Goal: Check status: Check status

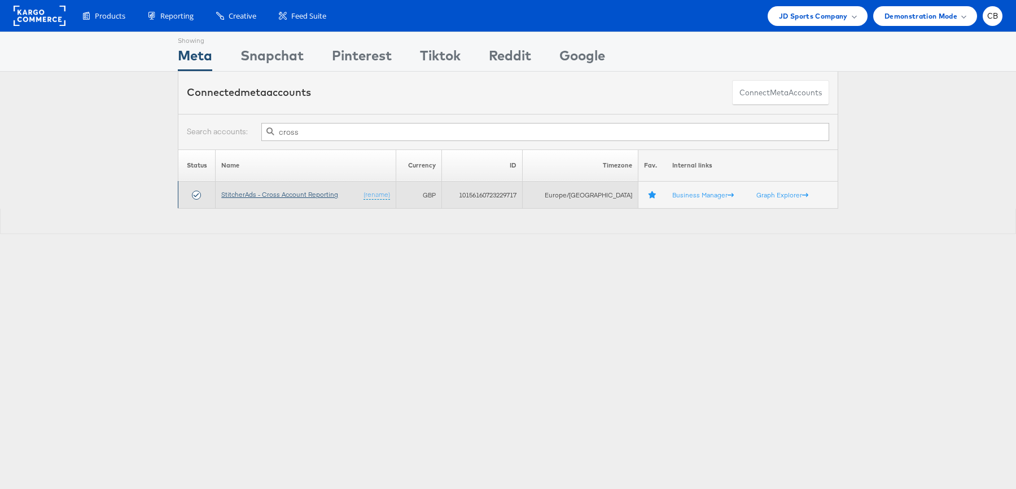
type input "cross"
click at [289, 191] on link "StitcherAds - Cross Account Reporting" at bounding box center [279, 194] width 117 height 8
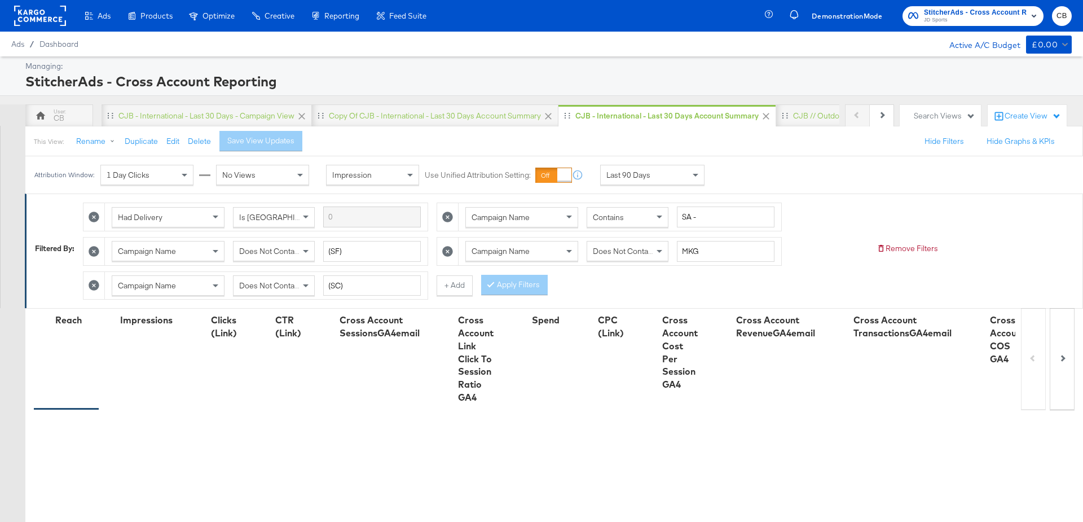
click at [687, 167] on div "Last 90 Days" at bounding box center [652, 174] width 103 height 19
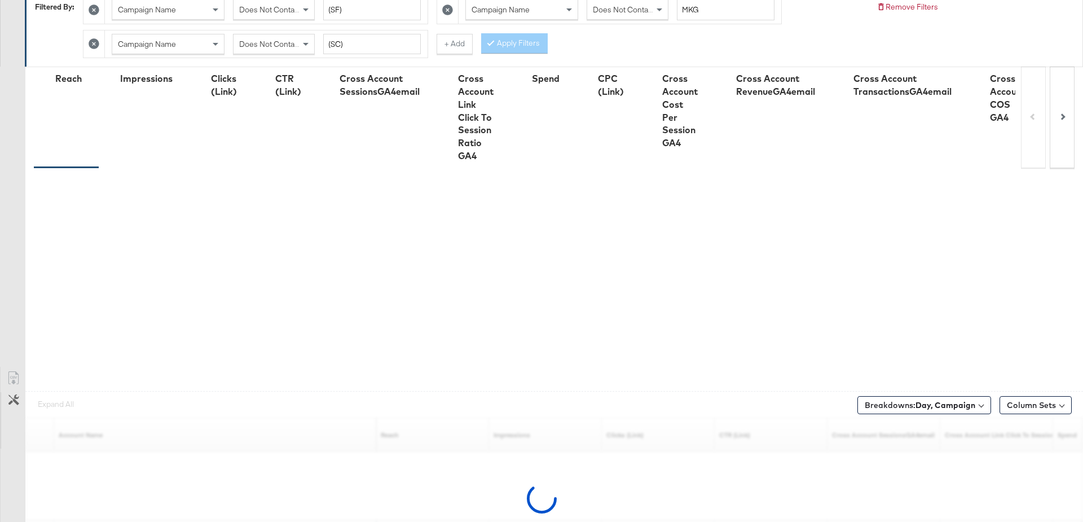
scroll to position [302, 0]
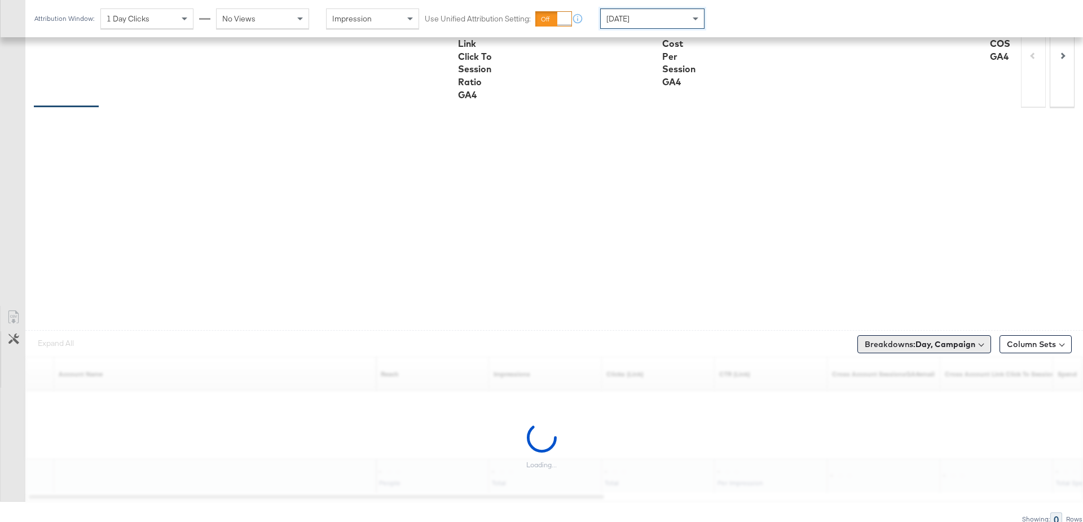
click at [915, 339] on span "Breakdowns: Day, Campaign" at bounding box center [920, 344] width 111 height 11
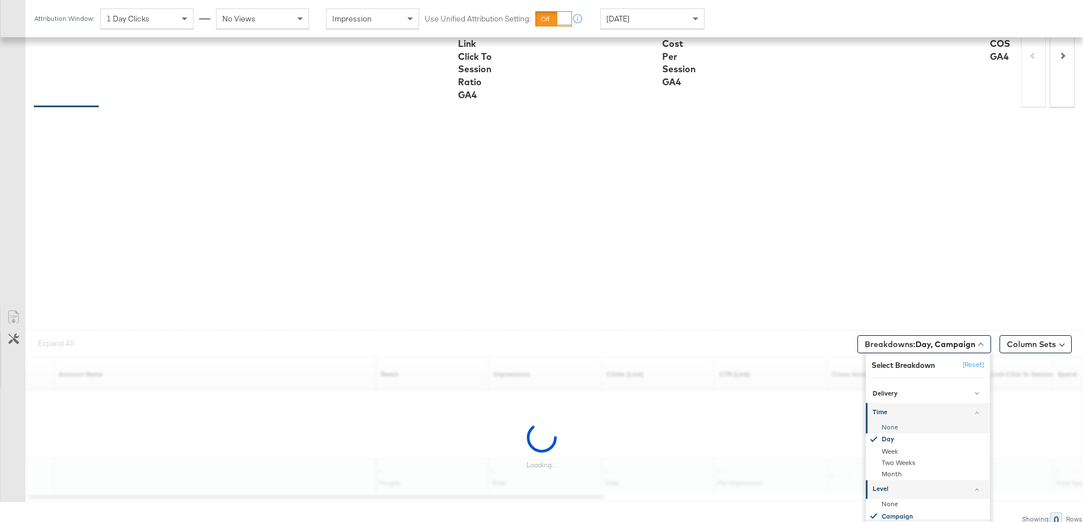
click at [904, 421] on div "None" at bounding box center [929, 426] width 122 height 11
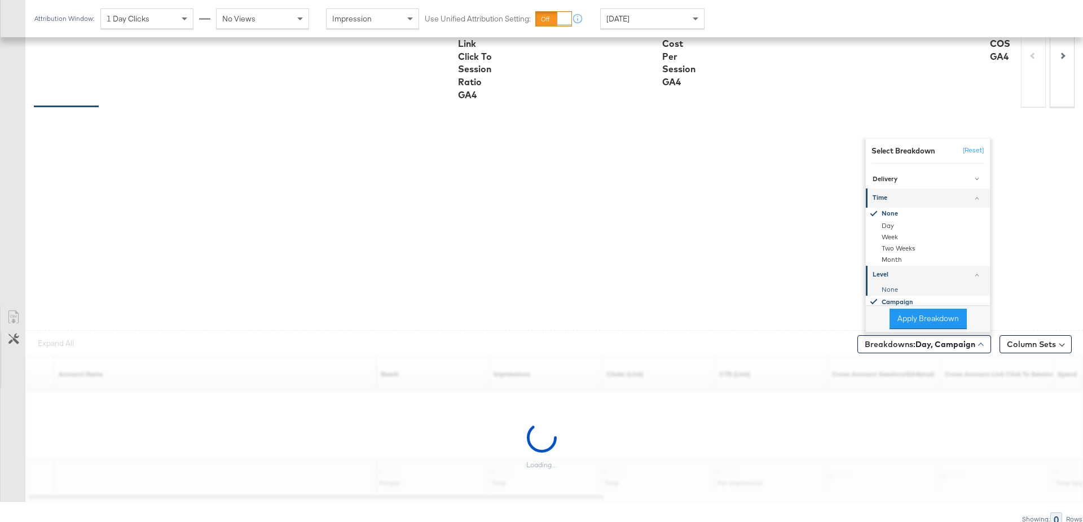
click at [894, 284] on div "None" at bounding box center [929, 289] width 122 height 11
click at [915, 322] on button "Apply Breakdown" at bounding box center [928, 319] width 77 height 20
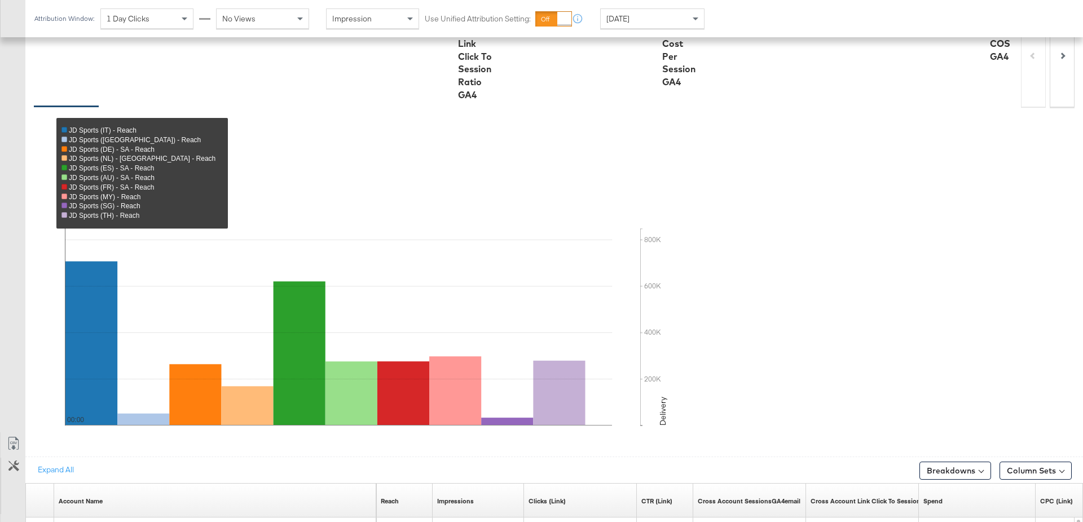
scroll to position [598, 0]
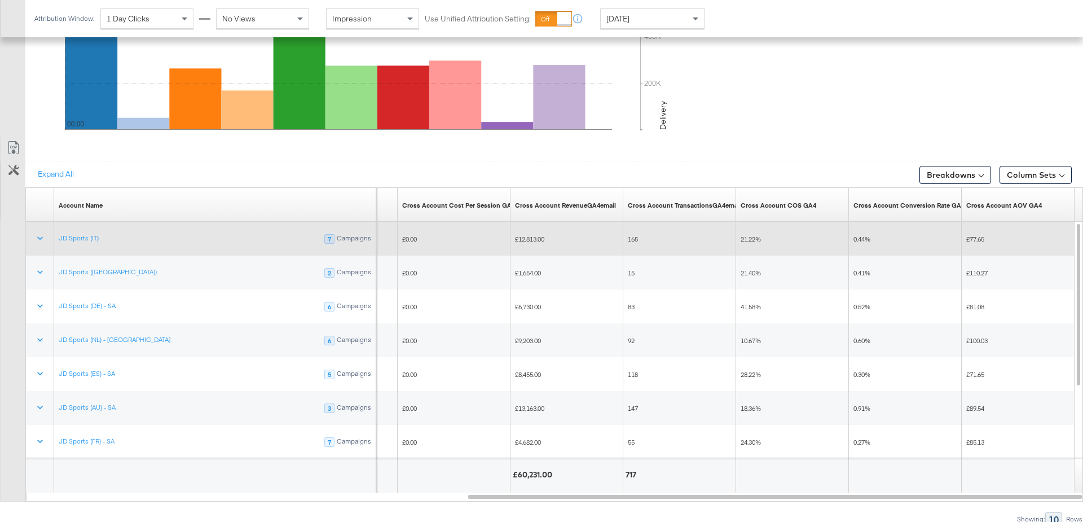
click at [750, 235] on span "21.22%" at bounding box center [751, 239] width 20 height 8
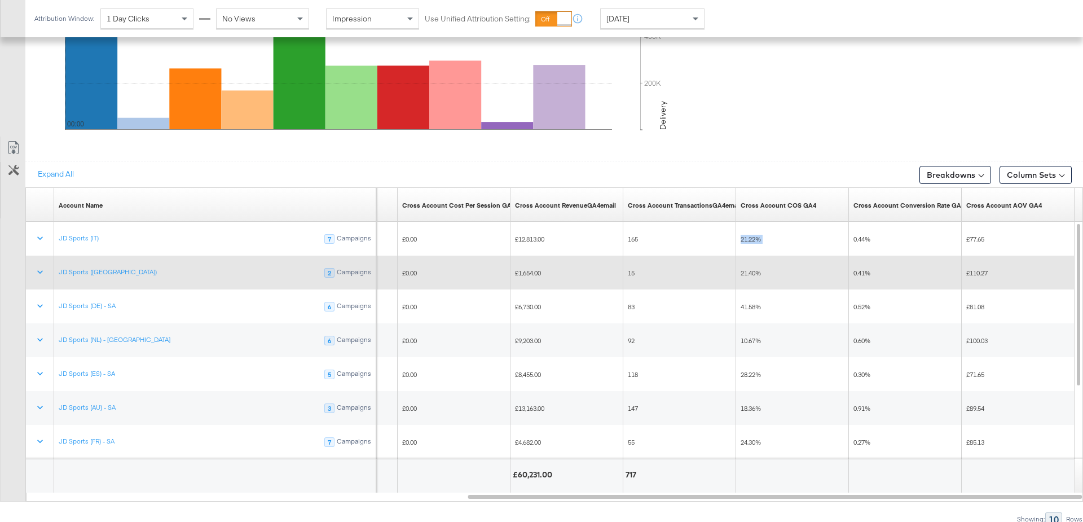
click at [744, 269] on span "21.40%" at bounding box center [751, 273] width 20 height 8
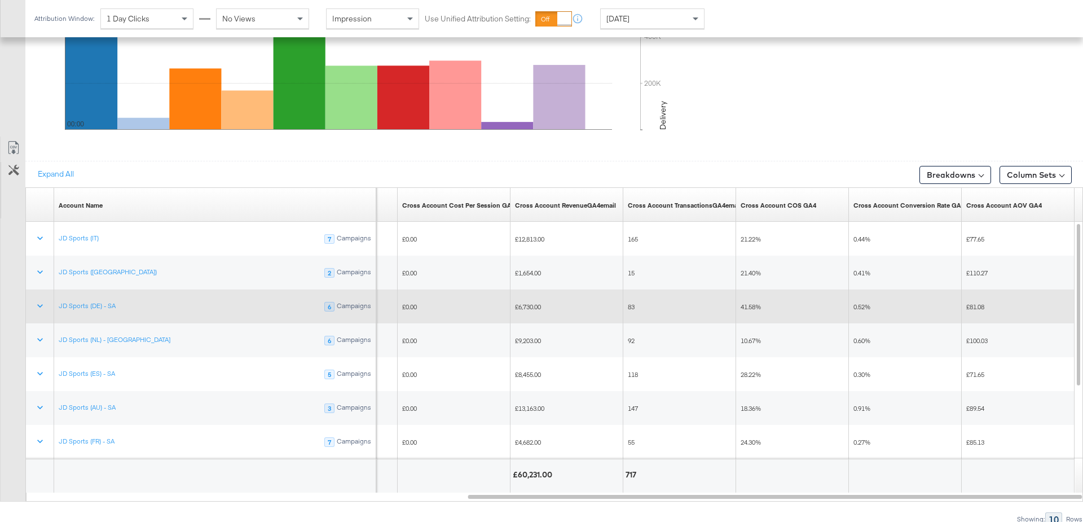
click at [750, 304] on span "41.58%" at bounding box center [751, 306] width 20 height 8
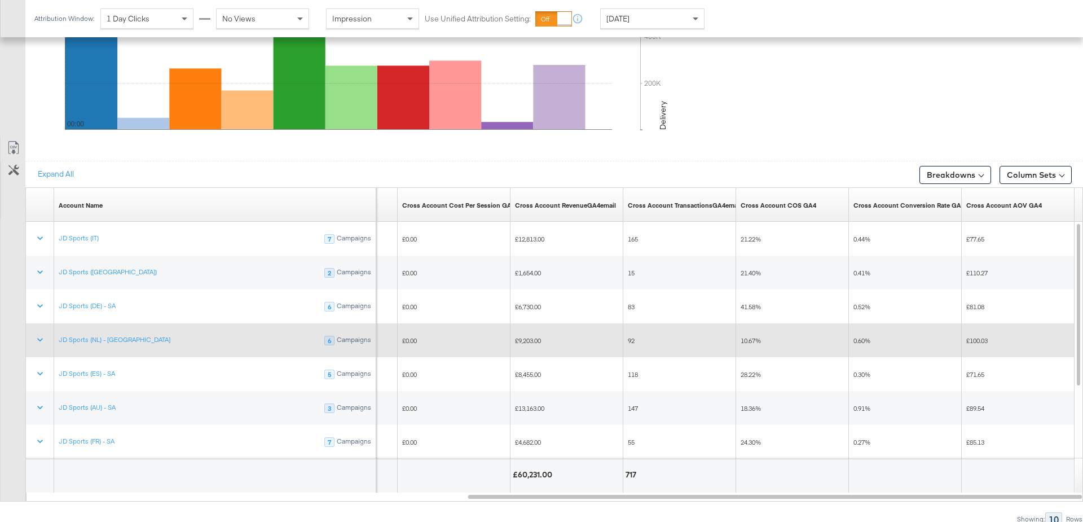
click at [755, 336] on span "10.67%" at bounding box center [751, 340] width 20 height 8
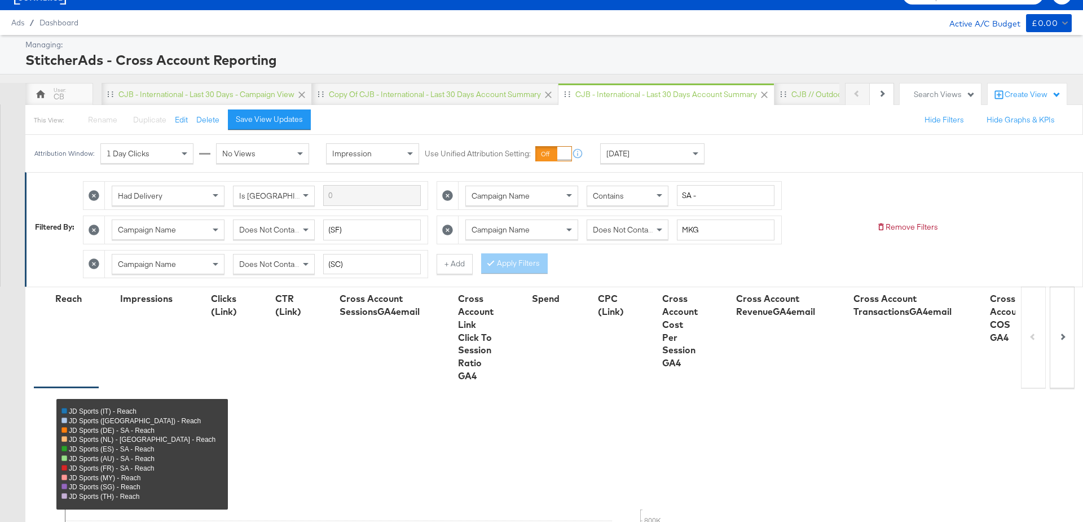
scroll to position [0, 0]
